Goal: Task Accomplishment & Management: Manage account settings

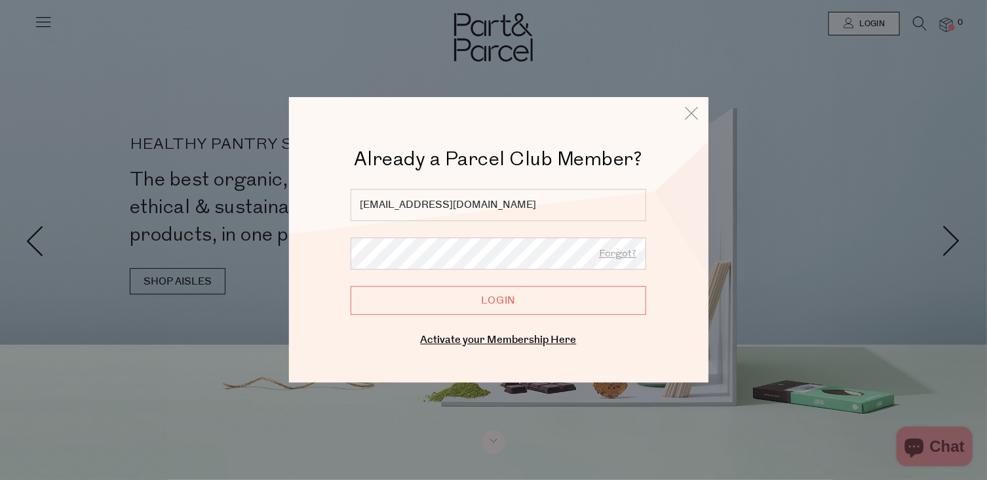
click at [496, 301] on input "Login" at bounding box center [499, 300] width 296 height 29
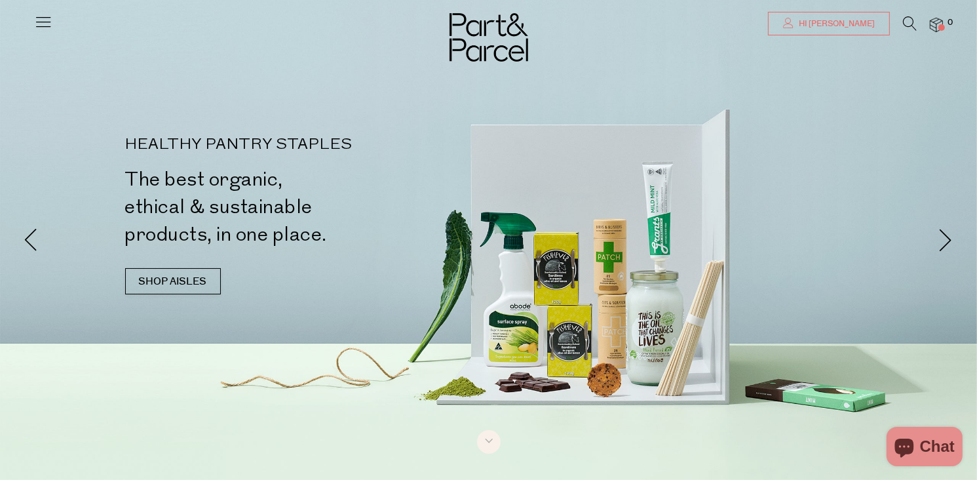
click at [853, 19] on span "Hi [PERSON_NAME]" at bounding box center [835, 23] width 79 height 11
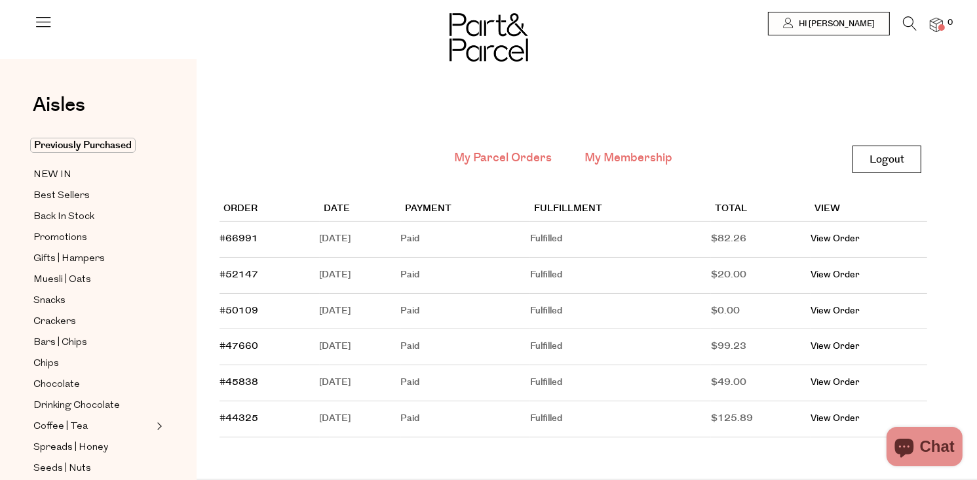
click at [629, 153] on link "My Membership" at bounding box center [629, 157] width 88 height 17
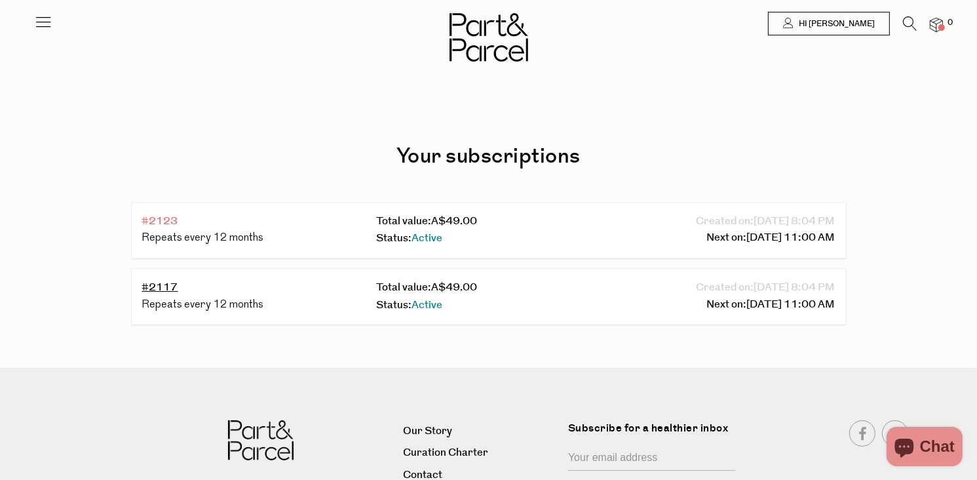
click at [164, 218] on link "#2123" at bounding box center [160, 221] width 36 height 15
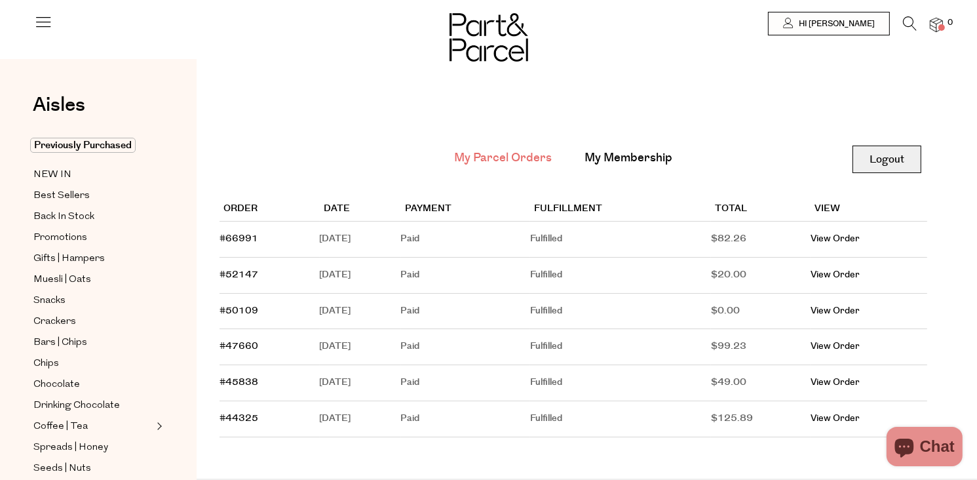
click at [891, 163] on link "Logout" at bounding box center [887, 159] width 69 height 28
